Goal: Information Seeking & Learning: Learn about a topic

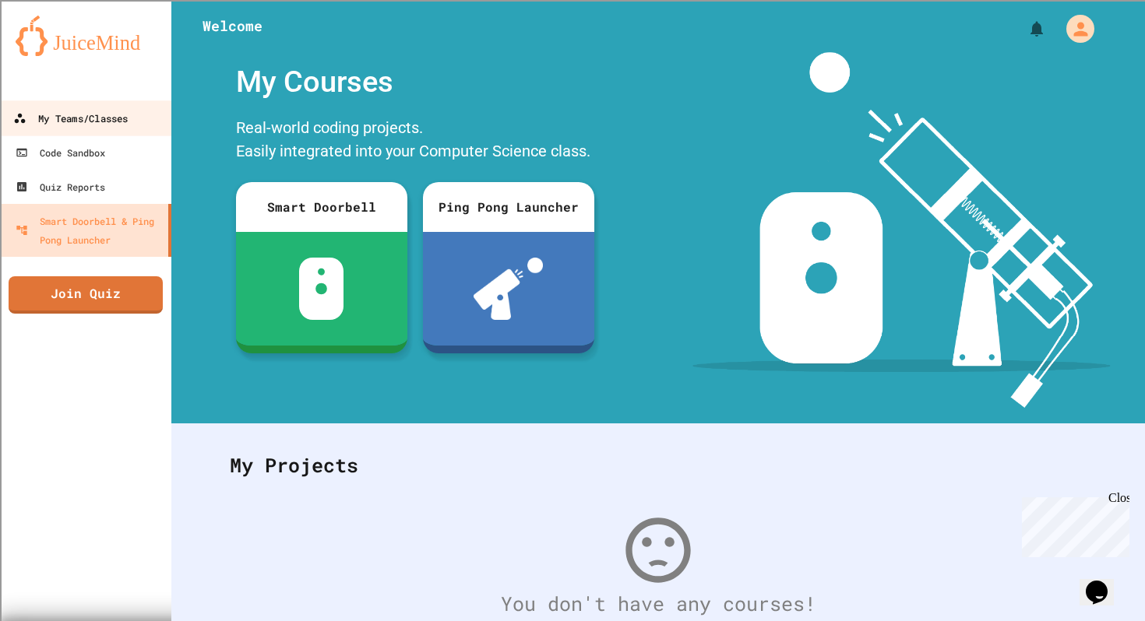
click at [102, 121] on div "My Teams/Classes" at bounding box center [70, 118] width 114 height 19
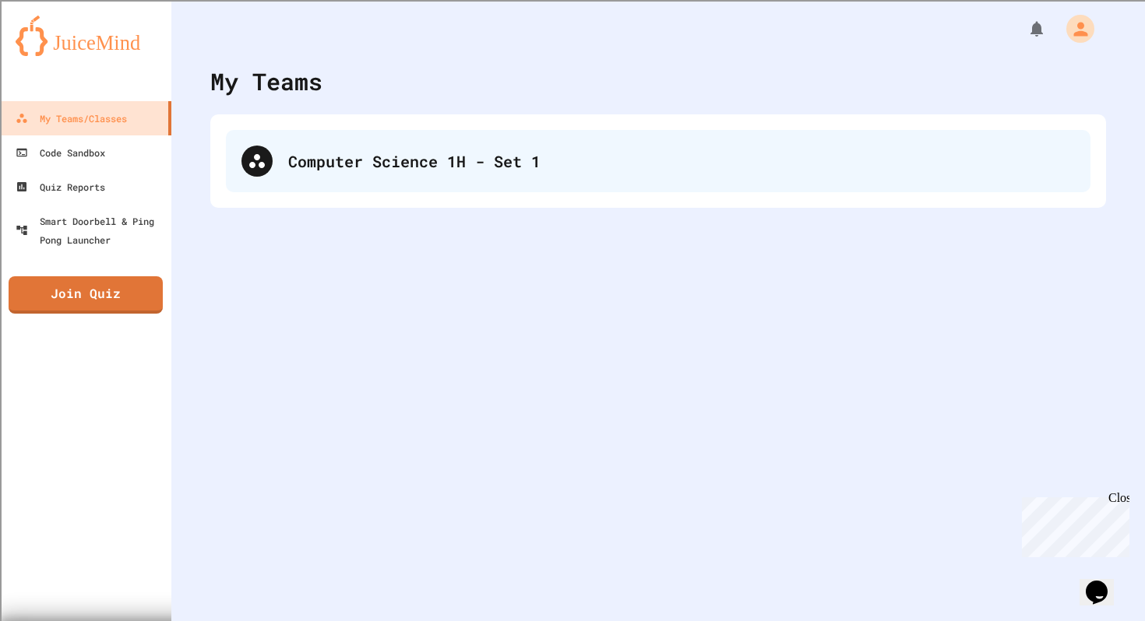
click at [468, 139] on div "Computer Science 1H - Set 1" at bounding box center [658, 161] width 864 height 62
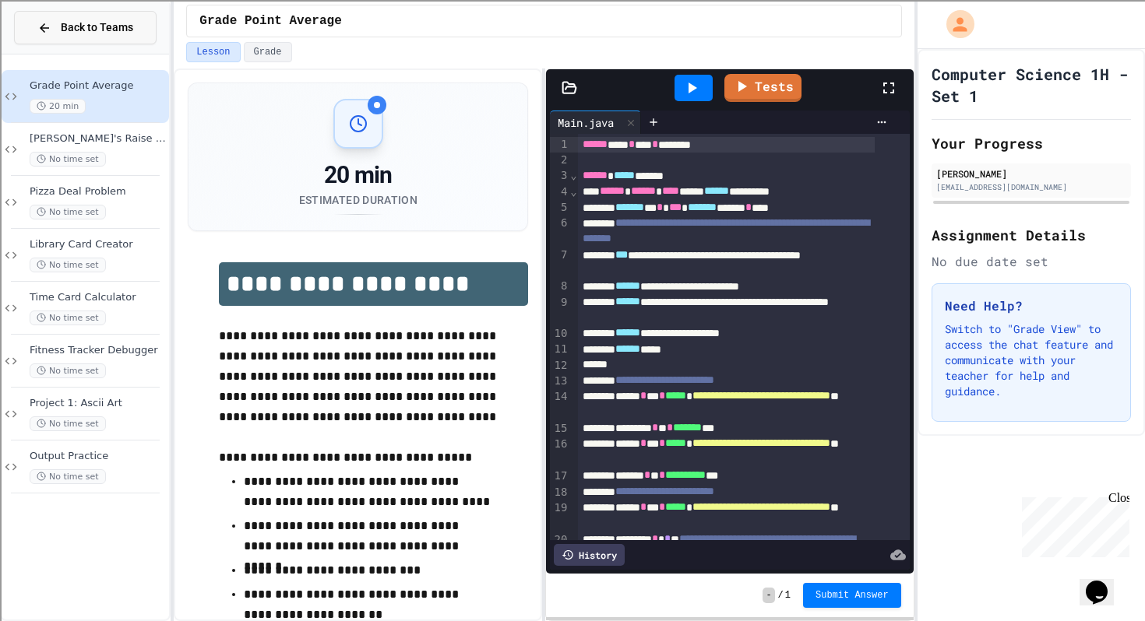
click at [30, 34] on button "Back to Teams" at bounding box center [85, 27] width 142 height 33
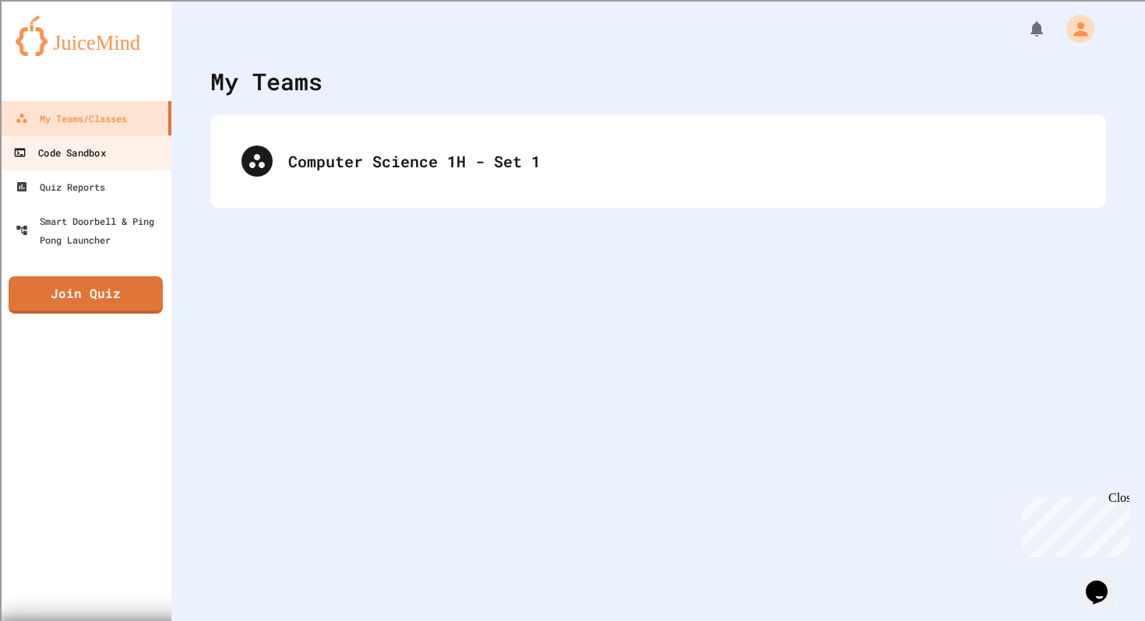
click at [75, 164] on link "Code Sandbox" at bounding box center [86, 152] width 177 height 35
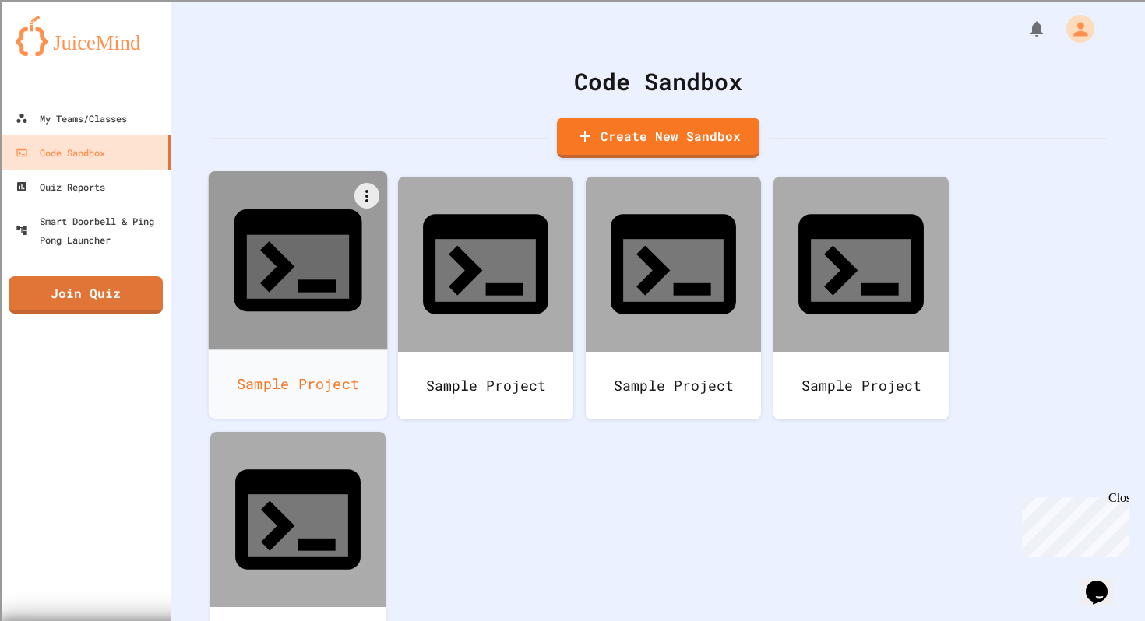
click at [298, 350] on div "Sample Project" at bounding box center [298, 384] width 179 height 69
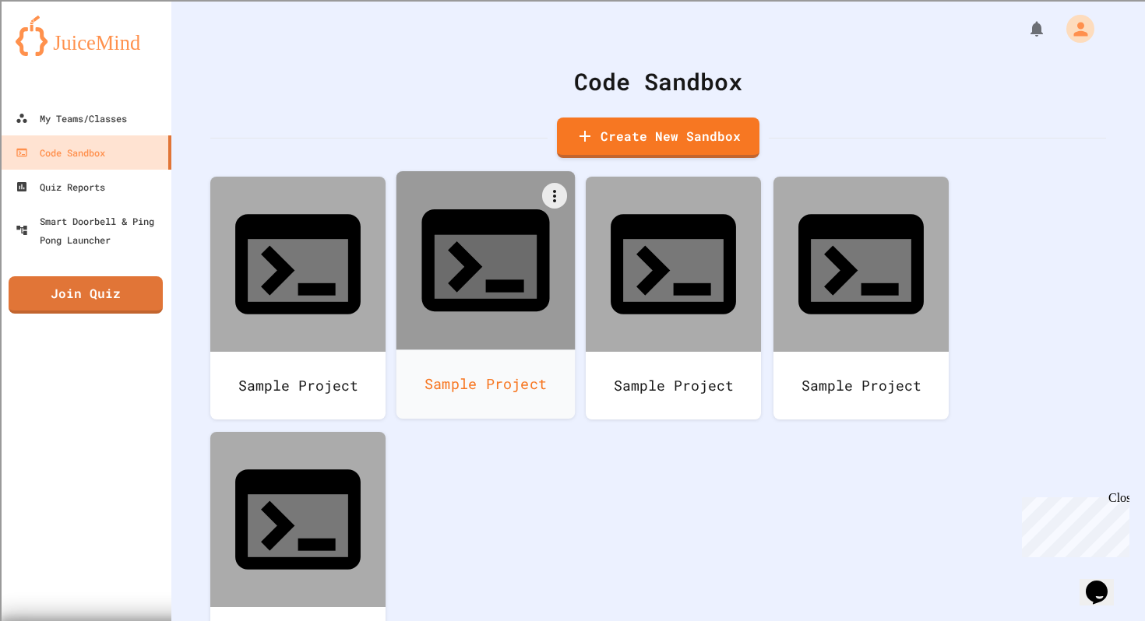
click at [444, 230] on div at bounding box center [485, 260] width 179 height 179
drag, startPoint x: 596, startPoint y: 208, endPoint x: 492, endPoint y: 223, distance: 105.5
click at [489, 235] on icon at bounding box center [485, 267] width 102 height 64
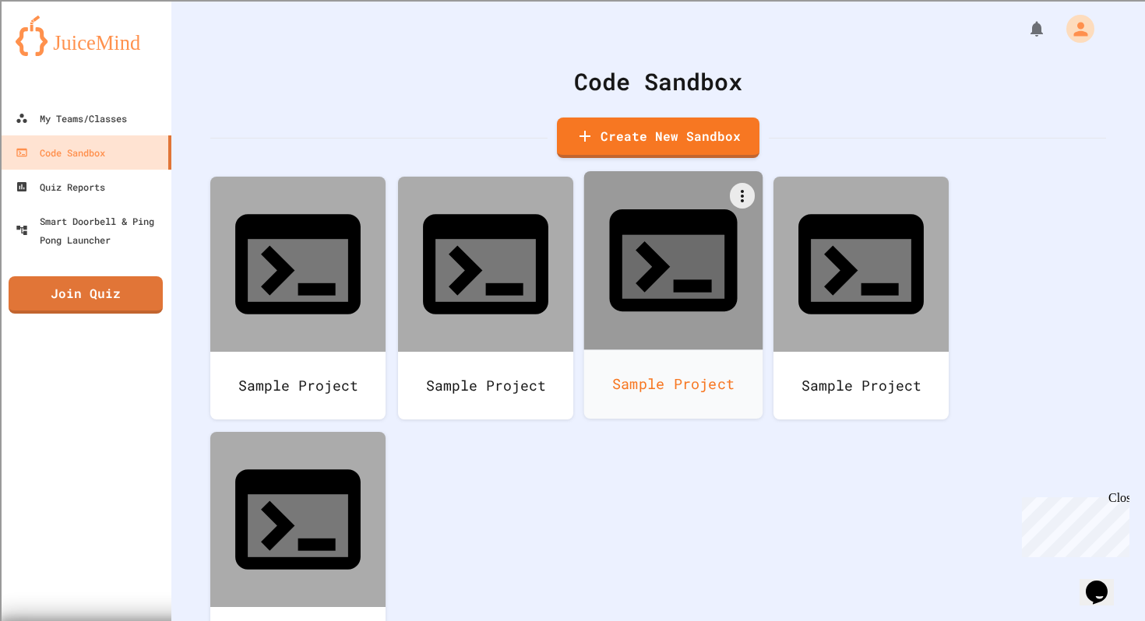
click at [684, 250] on icon at bounding box center [672, 260] width 153 height 153
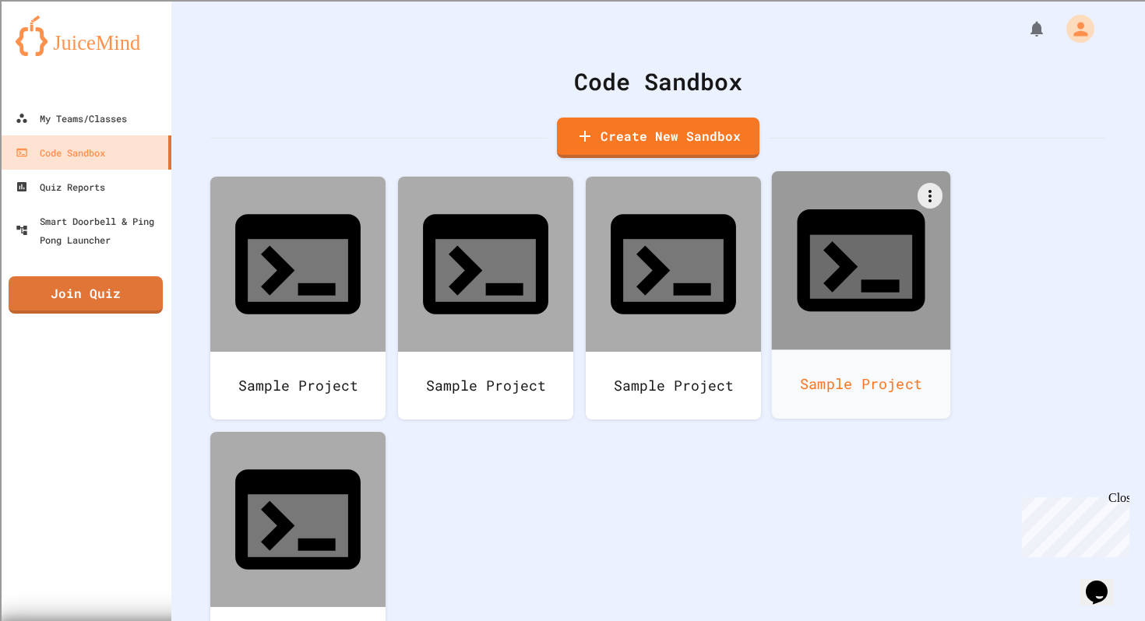
click at [843, 187] on icon at bounding box center [860, 260] width 153 height 153
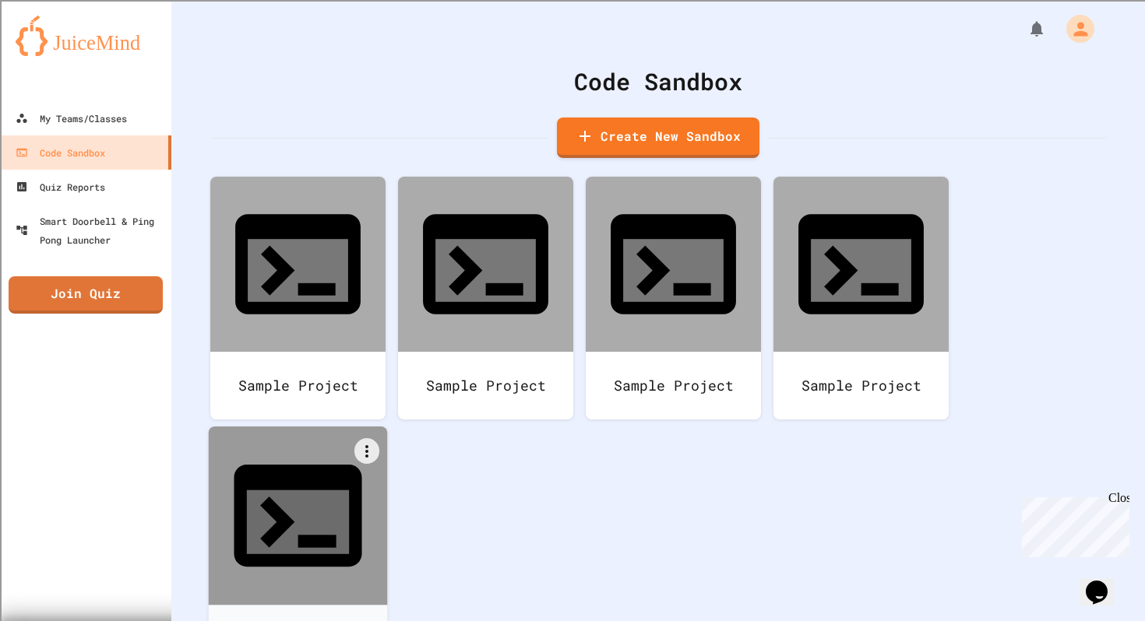
click at [328, 434] on div at bounding box center [298, 516] width 179 height 179
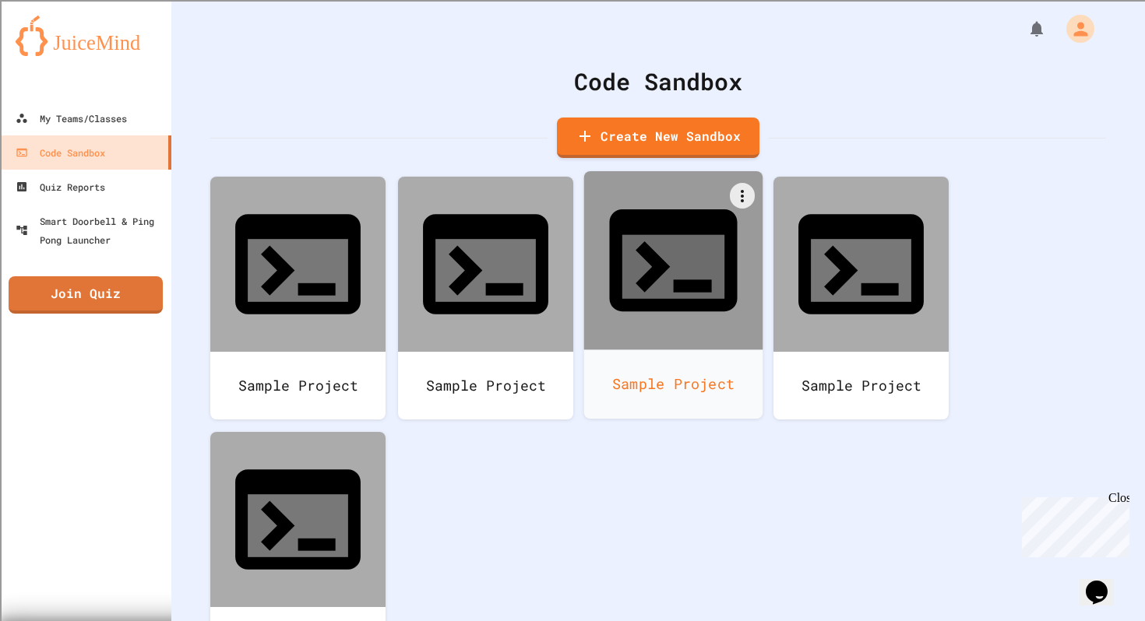
click at [669, 237] on icon at bounding box center [673, 267] width 102 height 64
